Goal: Information Seeking & Learning: Compare options

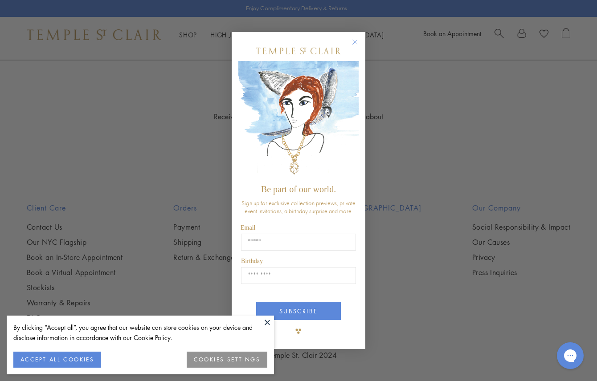
scroll to position [1813, 0]
click at [355, 40] on circle "Close dialog" at bounding box center [355, 42] width 11 height 11
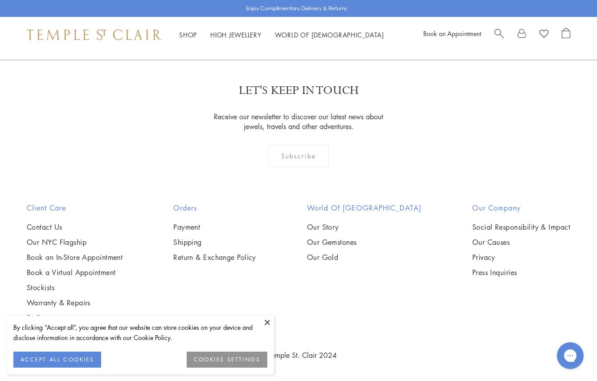
scroll to position [3408, 0]
click at [0, 0] on img at bounding box center [0, 0] width 0 height 0
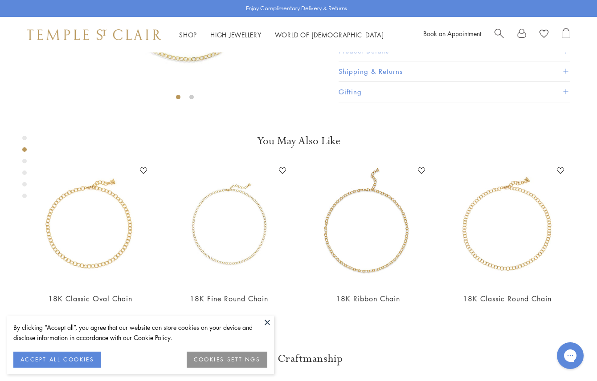
scroll to position [270, 0]
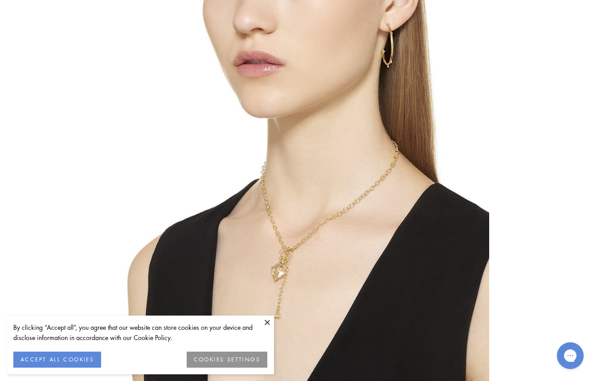
click at [229, 167] on img at bounding box center [298, 190] width 381 height 381
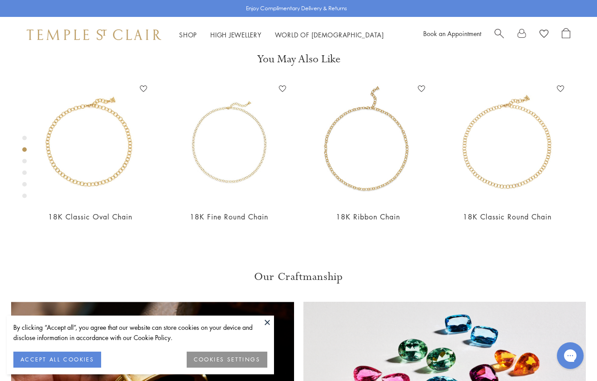
scroll to position [53, 0]
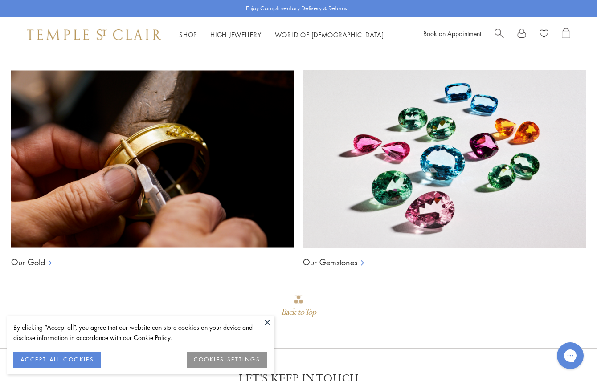
scroll to position [548, 0]
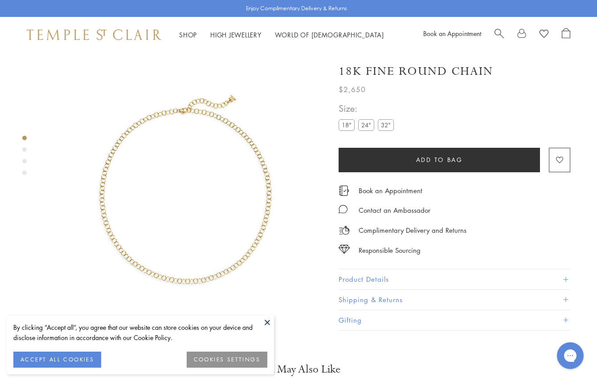
scroll to position [1, 0]
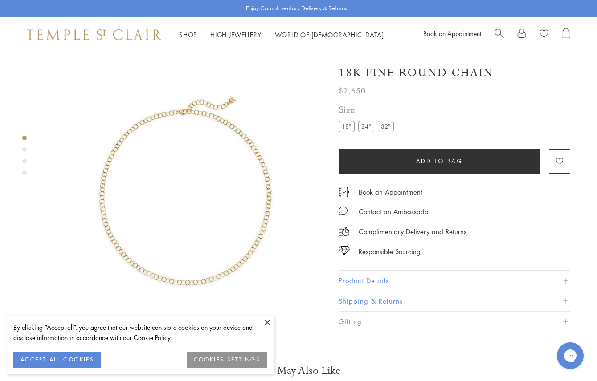
click at [222, 166] on img at bounding box center [185, 192] width 281 height 281
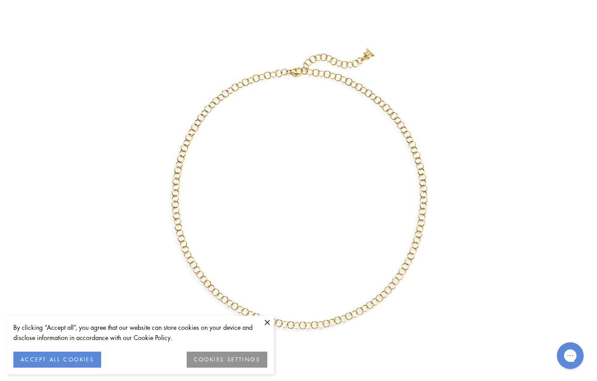
scroll to position [468, 0]
